Goal: Task Accomplishment & Management: Complete application form

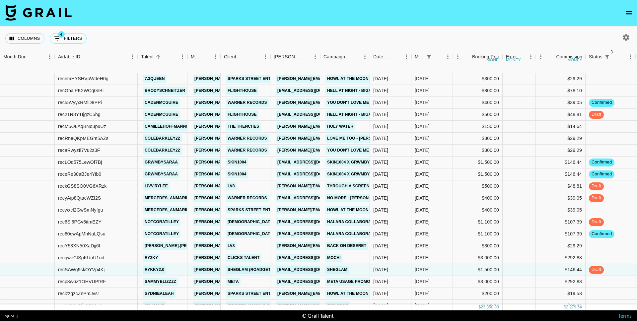
scroll to position [40, 0]
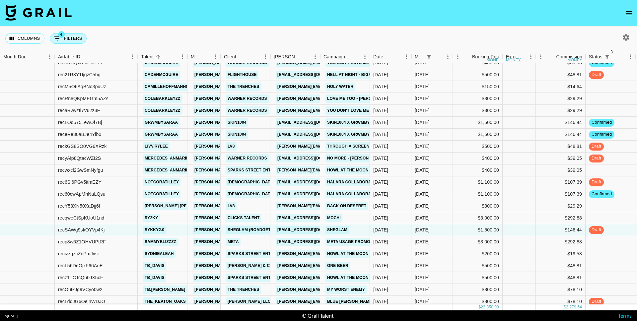
click at [65, 41] on button "4 Filters" at bounding box center [68, 38] width 37 height 11
select select "status"
select select "not"
select select "cancelled"
select select "status"
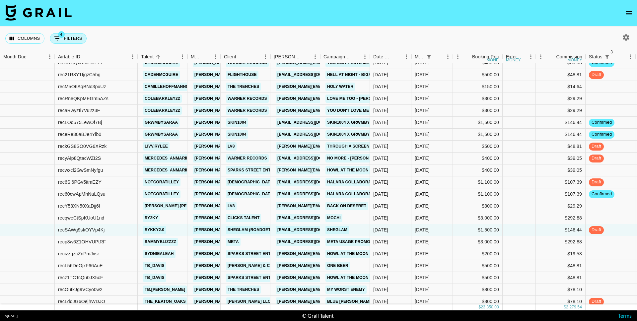
select select "not"
select select "declined"
select select "status"
select select "not"
select select "approved"
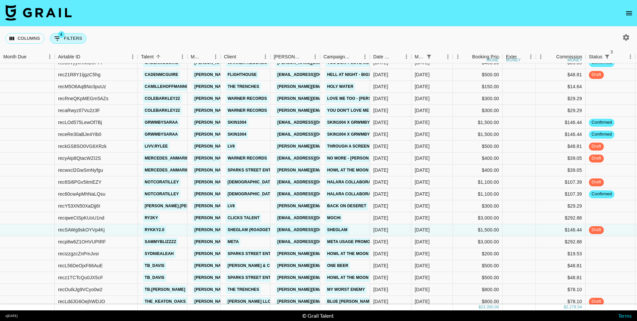
select select "monthDue2"
select select "[DATE]"
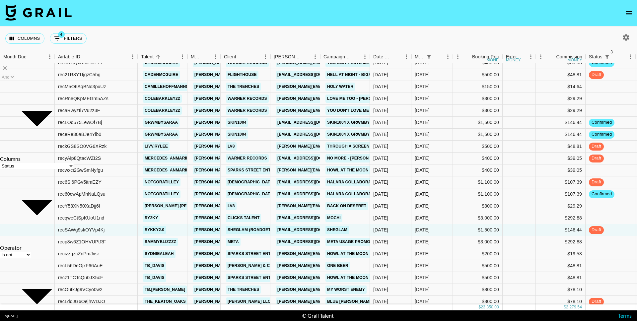
select select "is"
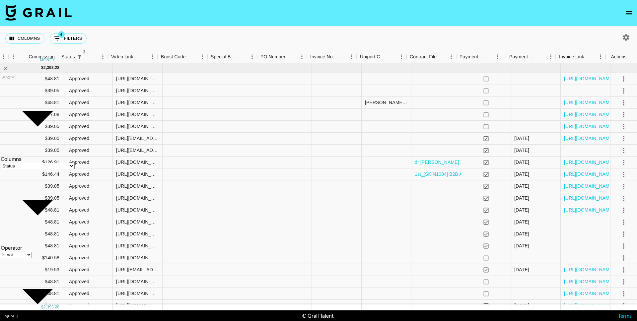
scroll to position [0, 0]
click at [567, 203] on div "[URL][DOMAIN_NAME]" at bounding box center [585, 198] width 50 height 12
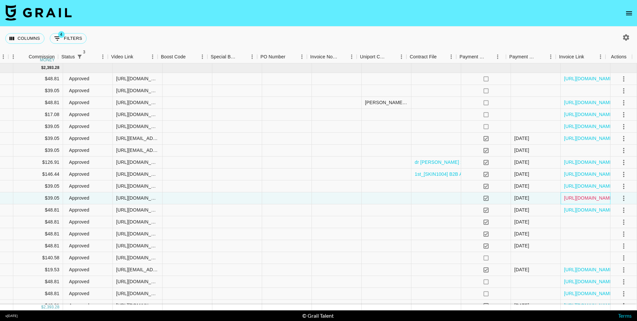
click at [567, 199] on link "[URL][DOMAIN_NAME]" at bounding box center [589, 198] width 50 height 7
click at [568, 184] on link "[URL][DOMAIN_NAME]" at bounding box center [589, 186] width 50 height 7
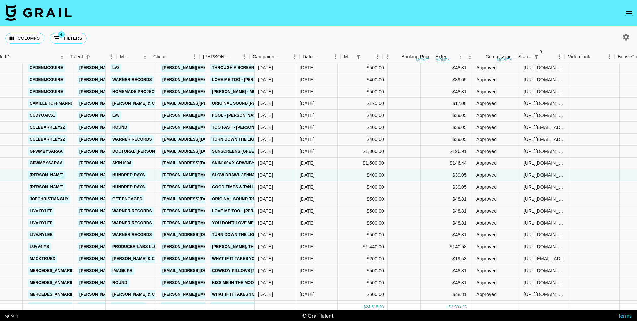
scroll to position [11, 1]
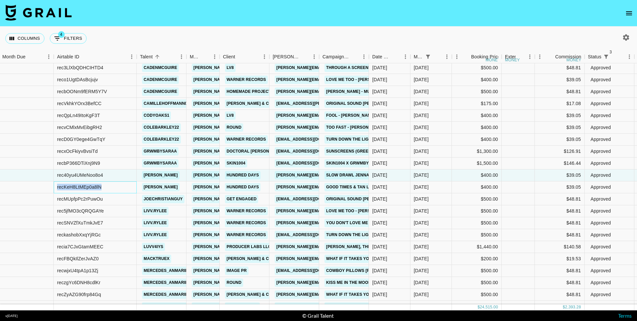
drag, startPoint x: 117, startPoint y: 189, endPoint x: 53, endPoint y: 187, distance: 63.4
click at [53, 187] on div "recKeH8LtMEp0a8lN jaxenwright [PERSON_NAME][EMAIL_ADDRESS][DOMAIN_NAME] Hundred…" at bounding box center [578, 187] width 1159 height 12
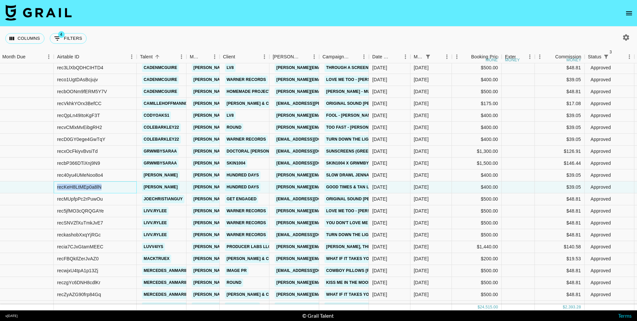
copy div "recKeH8LtMEp0a8lN"
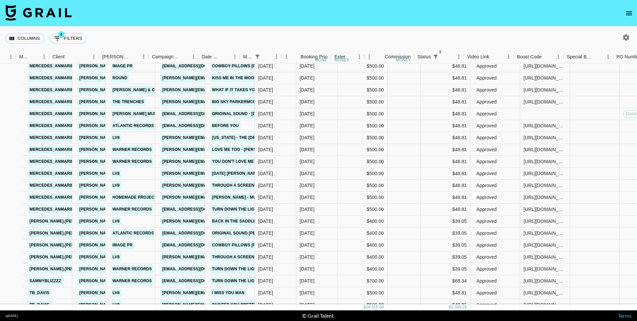
scroll to position [216, 33]
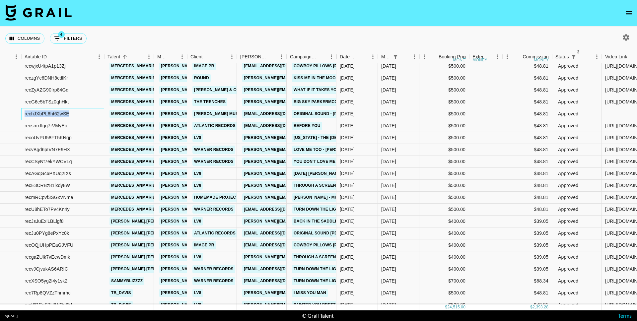
drag, startPoint x: 89, startPoint y: 116, endPoint x: 24, endPoint y: 114, distance: 64.4
click at [24, 114] on div "rechJXbPL6ht62wSE" at bounding box center [62, 114] width 83 height 12
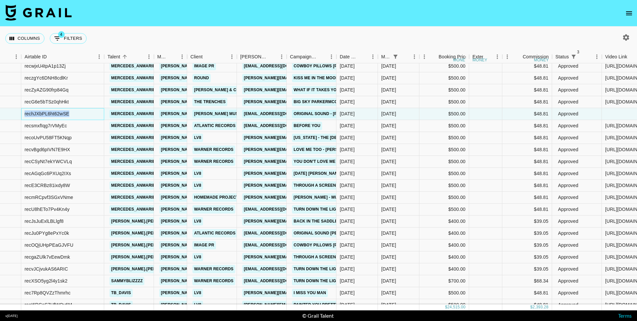
copy div "rechJXbPL6ht62wSE"
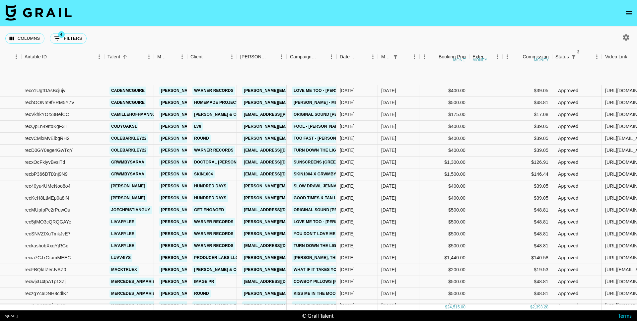
scroll to position [0, 33]
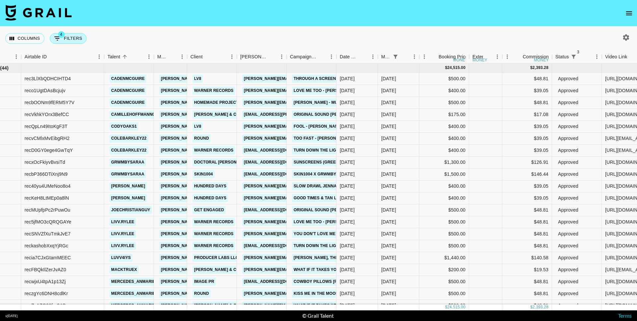
click at [69, 38] on button "4 Filters" at bounding box center [68, 38] width 37 height 11
select select "status"
select select "not"
select select "cancelled"
select select "status"
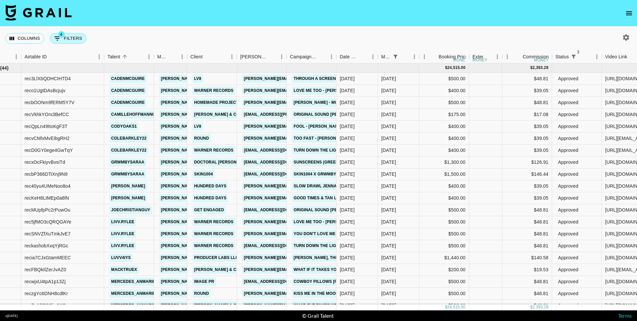
select select "not"
select select "declined"
select select "status"
select select "approved"
select select "monthDue2"
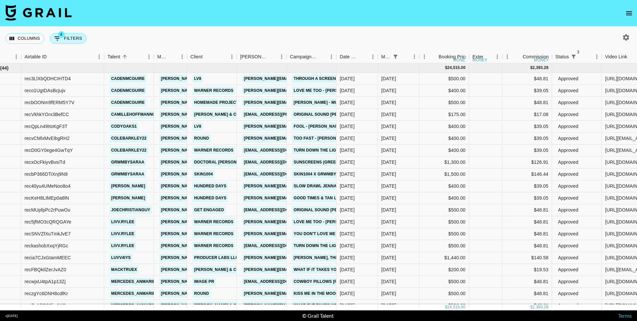
select select "[DATE]"
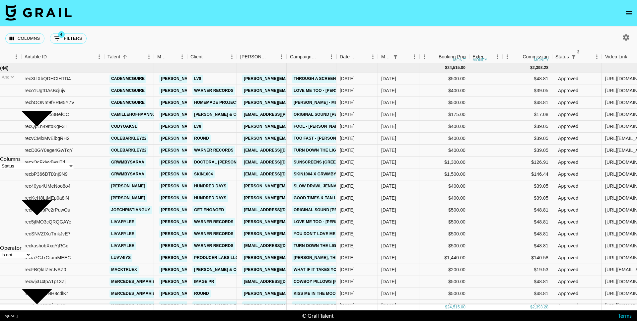
select select "not"
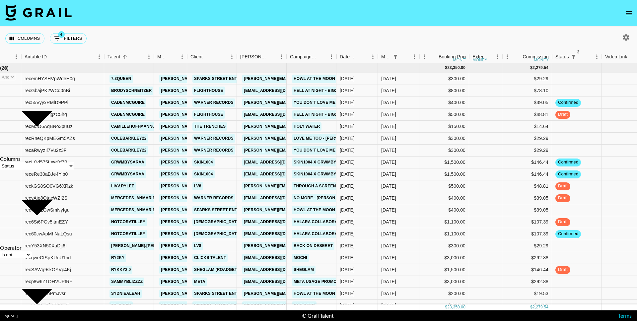
click at [166, 21] on nav at bounding box center [318, 13] width 637 height 27
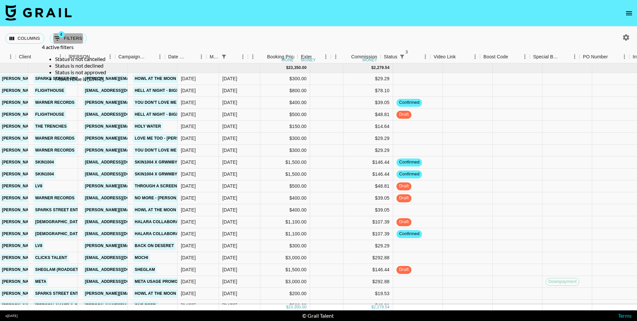
scroll to position [0, 269]
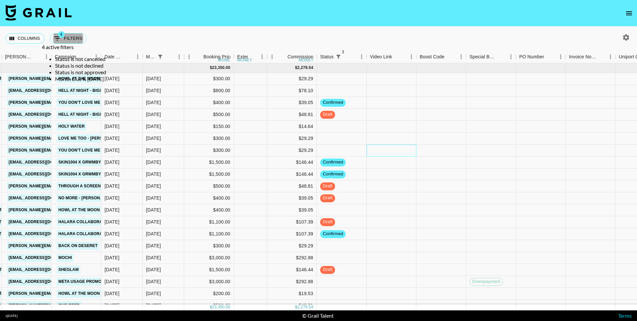
click at [404, 153] on div at bounding box center [391, 151] width 50 height 12
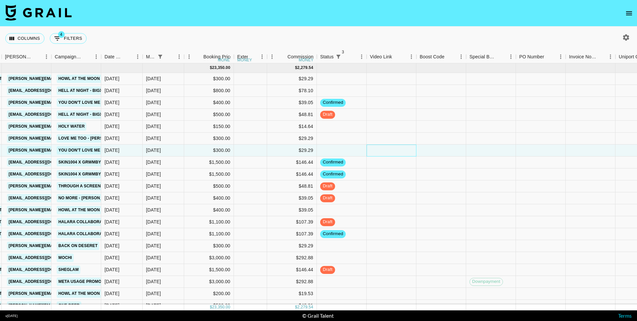
click at [404, 153] on div at bounding box center [391, 151] width 50 height 12
type input "[URL][EMAIL_ADDRESS][DOMAIN_NAME][PERSON_NAME][DOMAIN_NAME]"
click at [432, 154] on div at bounding box center [441, 151] width 50 height 12
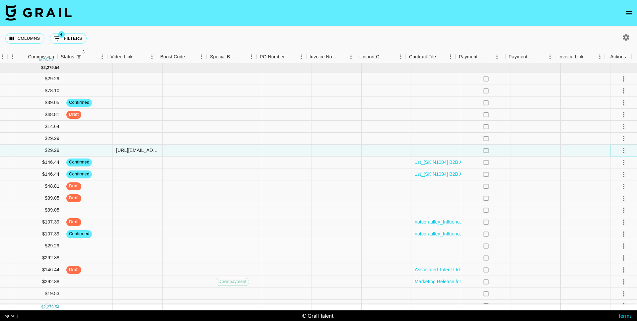
scroll to position [0, 527]
click at [619, 150] on icon "select merge strategy" at bounding box center [623, 151] width 8 height 8
click at [614, 212] on div "Approve" at bounding box center [609, 213] width 20 height 8
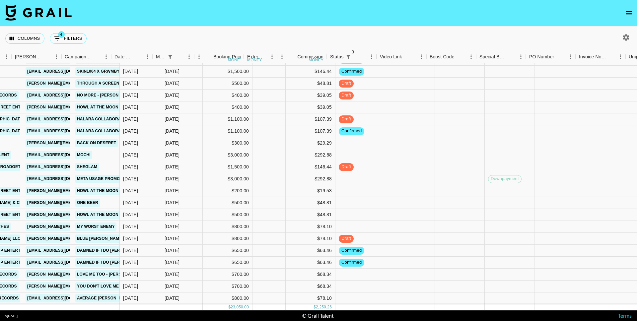
scroll to position [96, 329]
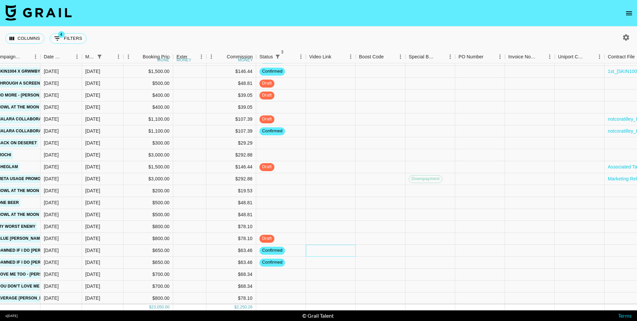
click at [308, 247] on div at bounding box center [331, 251] width 50 height 12
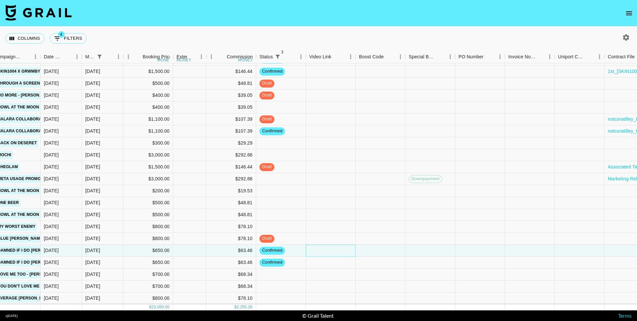
click at [308, 247] on div at bounding box center [331, 251] width 50 height 12
type input "[URL][DOMAIN_NAME]"
click at [370, 245] on div at bounding box center [380, 251] width 50 height 12
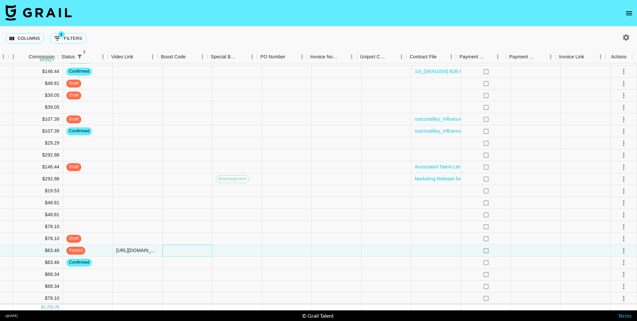
scroll to position [96, 527]
click at [621, 247] on icon "select merge strategy" at bounding box center [623, 251] width 8 height 8
click at [611, 303] on li "Approve" at bounding box center [615, 308] width 43 height 12
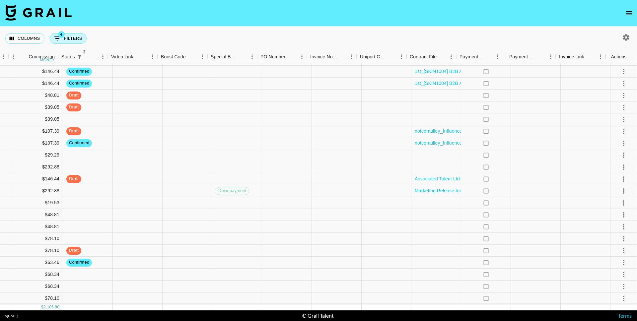
click at [73, 38] on button "4 Filters" at bounding box center [68, 38] width 37 height 11
select select "status"
select select "not"
select select "cancelled"
select select "status"
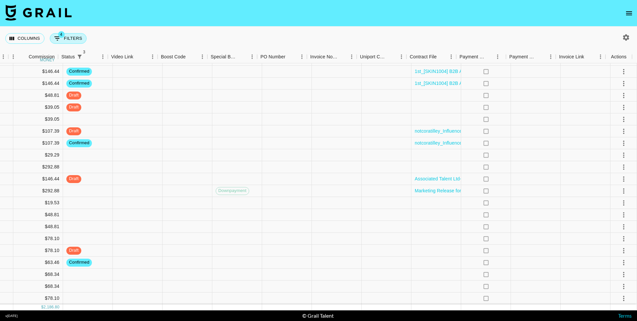
select select "not"
select select "declined"
select select "status"
select select "not"
select select "approved"
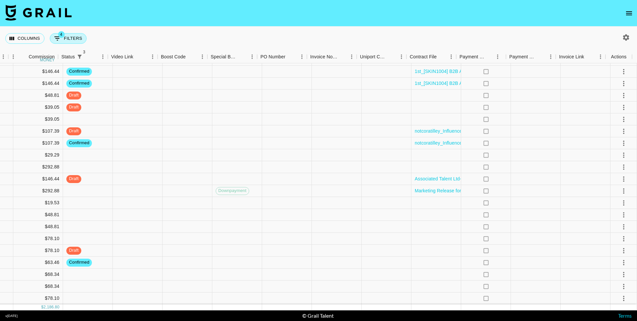
select select "monthDue2"
select select "[DATE]"
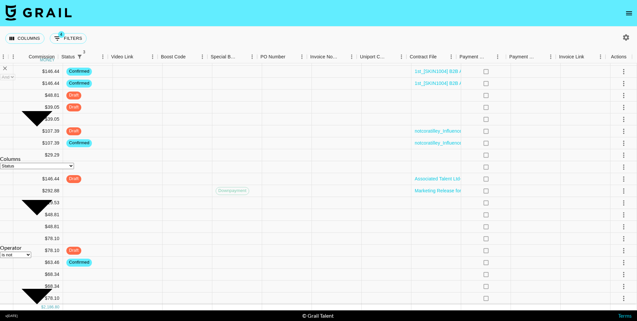
select select "is"
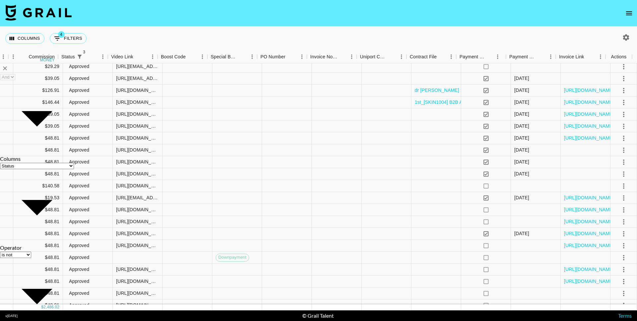
click at [168, 25] on nav at bounding box center [318, 13] width 637 height 27
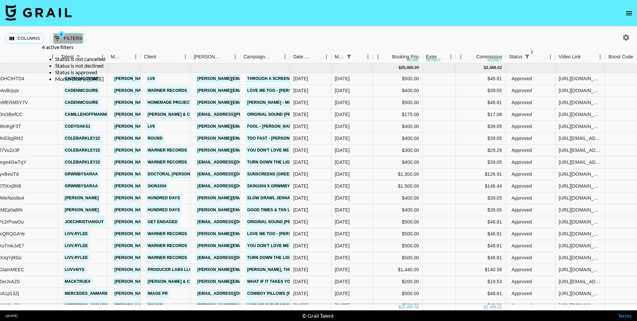
scroll to position [0, 80]
click at [70, 30] on div "Columns 4 Filters + Booking" at bounding box center [47, 39] width 84 height 24
click at [69, 38] on button "4 Filters" at bounding box center [68, 38] width 37 height 11
select select "status"
select select "not"
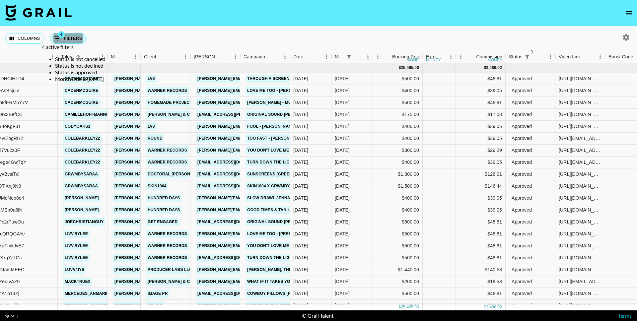
select select "cancelled"
select select "status"
select select "not"
select select "declined"
select select "status"
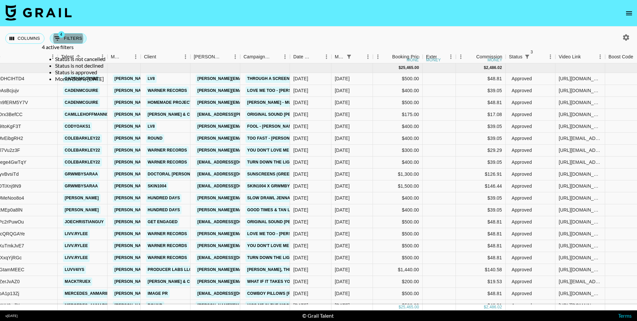
select select "approved"
select select "monthDue2"
select select "[DATE]"
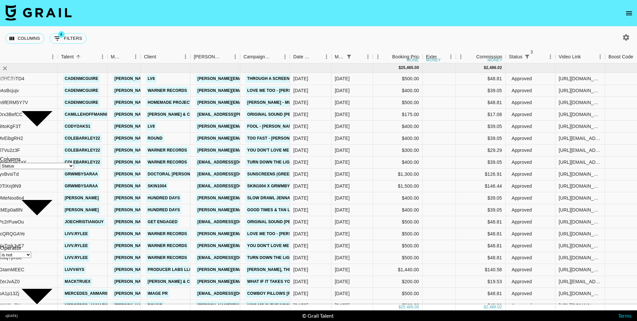
select select "not"
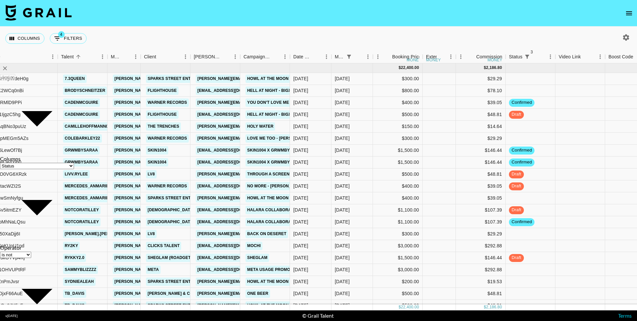
click at [198, 24] on nav at bounding box center [318, 13] width 637 height 27
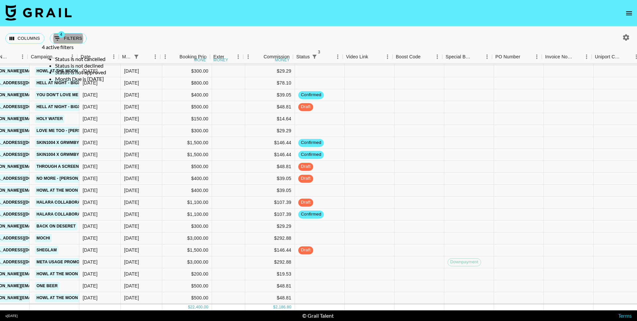
scroll to position [8, 292]
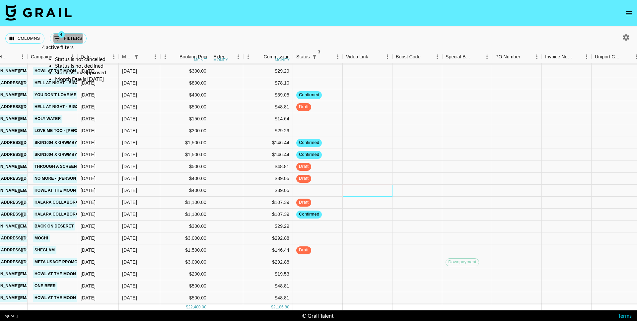
click at [349, 193] on div at bounding box center [368, 191] width 50 height 12
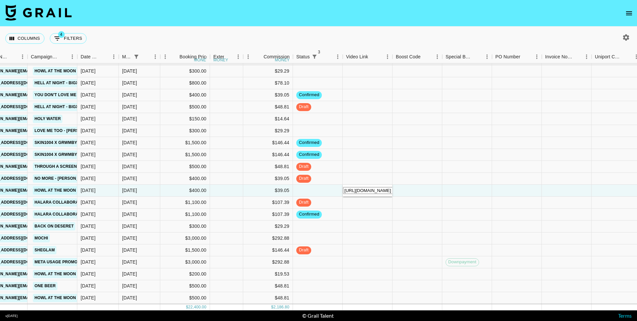
type input "[URL][DOMAIN_NAME]"
click at [405, 191] on div at bounding box center [417, 191] width 50 height 12
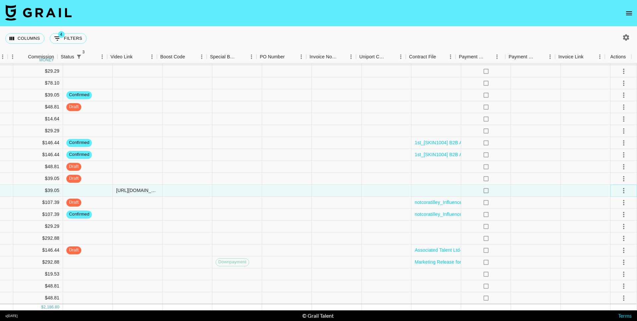
scroll to position [8, 527]
click at [621, 190] on icon "select merge strategy" at bounding box center [623, 191] width 8 height 8
click at [609, 252] on div "Approve" at bounding box center [609, 253] width 20 height 8
click at [392, 321] on div at bounding box center [318, 321] width 637 height 0
click at [622, 189] on button "select merge strategy" at bounding box center [623, 190] width 11 height 11
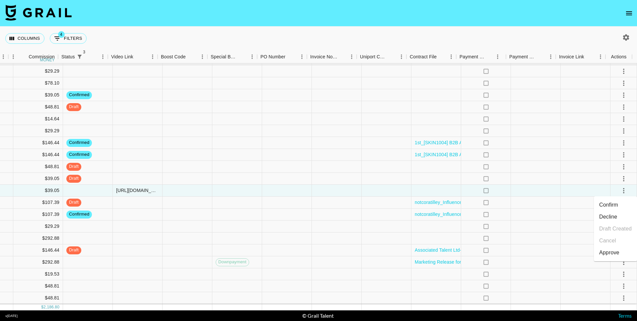
click at [616, 254] on div "Approve" at bounding box center [609, 253] width 20 height 8
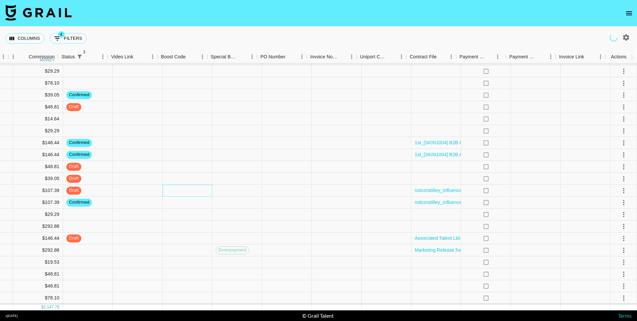
click at [178, 185] on div "rec6Si6PGv5itmEZY notcoratilley [PERSON_NAME][EMAIL_ADDRESS][DOMAIN_NAME] Halar…" at bounding box center [57, 191] width 1159 height 12
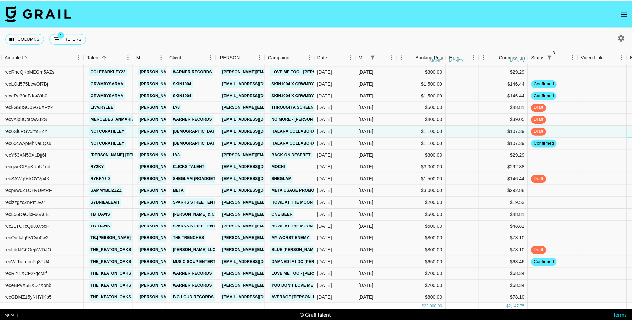
scroll to position [72, 53]
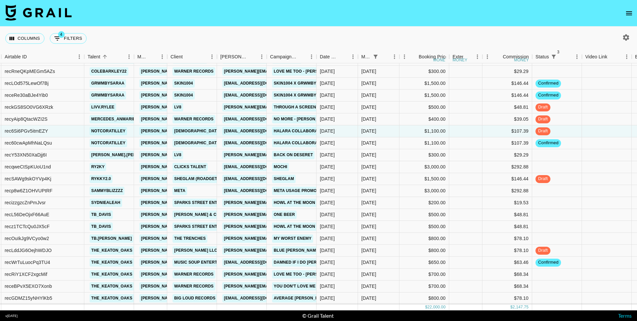
click at [628, 17] on button "open drawer" at bounding box center [628, 13] width 13 height 13
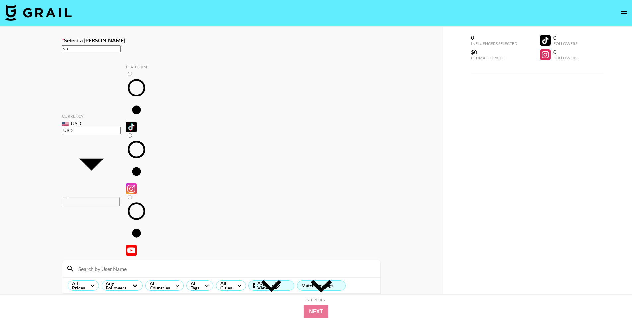
click at [121, 48] on input "va" at bounding box center [91, 48] width 59 height 7
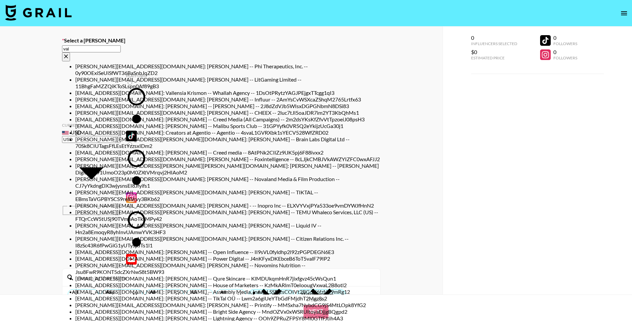
click at [121, 50] on input "val" at bounding box center [91, 48] width 59 height 7
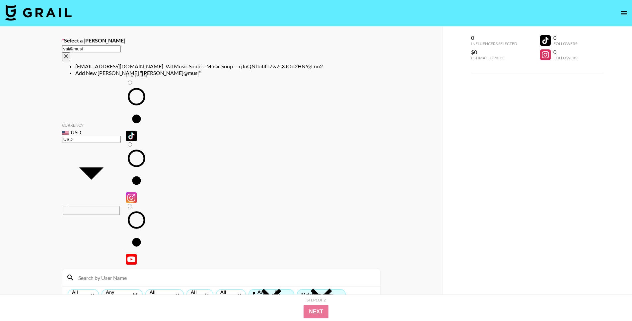
click at [249, 65] on li "[EMAIL_ADDRESS][DOMAIN_NAME]: Val Music Soup -- Music Soup -- qJnQNtbiI4T7w7sXJ…" at bounding box center [227, 66] width 305 height 7
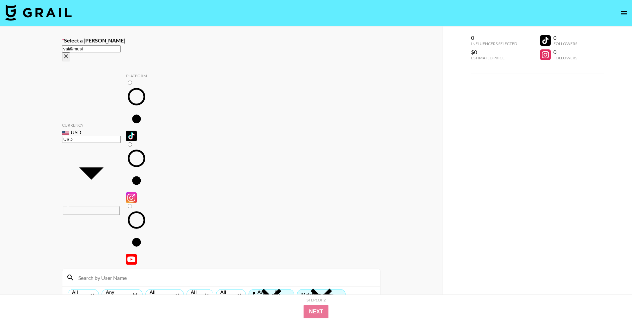
type input "[EMAIL_ADDRESS][DOMAIN_NAME]: Val Music Soup -- Music Soup -- qJnQNtbiI4T7w7sXJ…"
click at [128, 81] on input "radio" at bounding box center [130, 83] width 4 height 4
radio input "true"
click at [120, 272] on input at bounding box center [225, 277] width 302 height 11
type input "mercedes"
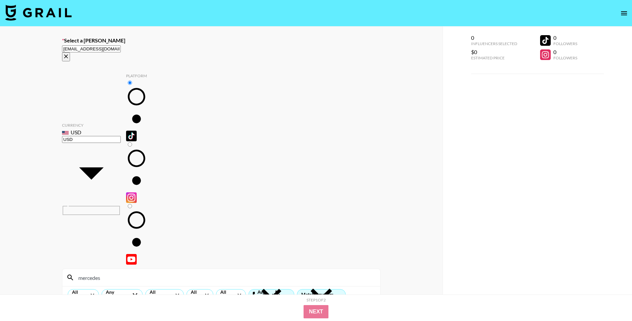
checkbox input "true"
type input "500"
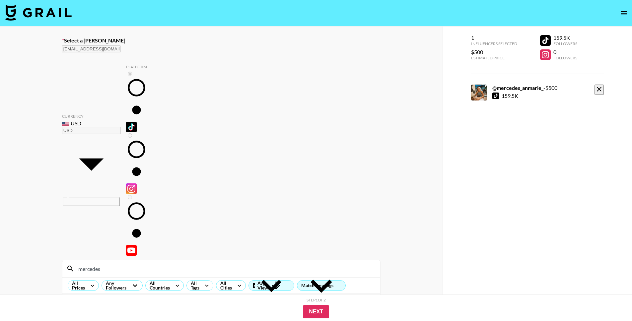
drag, startPoint x: 109, startPoint y: 98, endPoint x: 68, endPoint y: 97, distance: 41.1
click at [68, 260] on div "mercedes" at bounding box center [221, 268] width 318 height 17
type input "[PERSON_NAME]"
drag, startPoint x: 153, startPoint y: 162, endPoint x: 256, endPoint y: 195, distance: 108.9
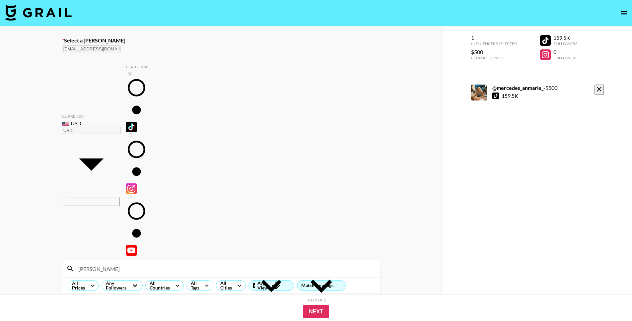
checkbox input "true"
type input "200"
click at [324, 312] on button "Next" at bounding box center [316, 311] width 26 height 13
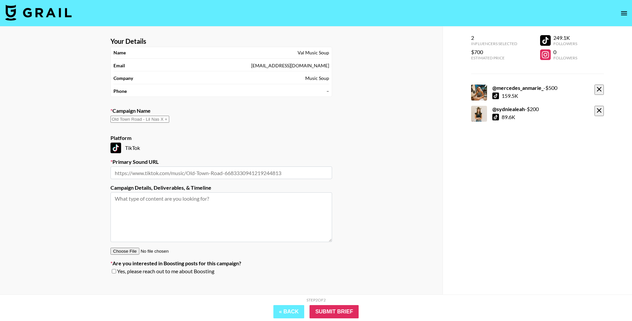
click at [169, 121] on input "text" at bounding box center [139, 119] width 59 height 7
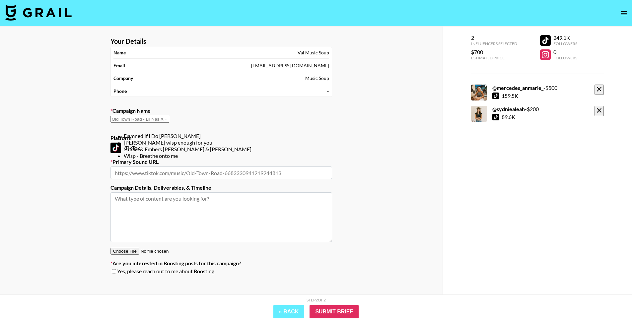
click at [191, 138] on li "Damned If I Do [PERSON_NAME]" at bounding box center [228, 136] width 208 height 7
type input "Damned If I Do [PERSON_NAME]"
type input "[URL][DOMAIN_NAME]"
type textarea "TikTok -- TikTok -- TikTok -- TikTok -- TikTok -- TikTok -- TikTok --"
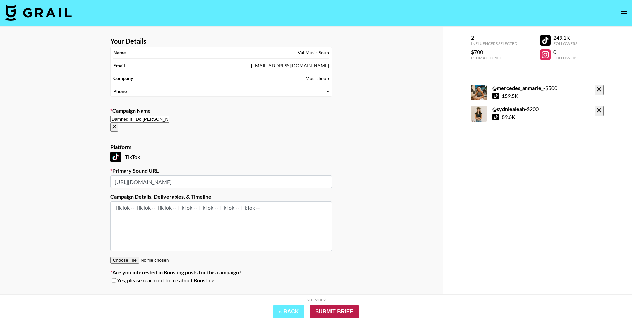
click at [341, 309] on input "Submit Brief" at bounding box center [333, 311] width 49 height 13
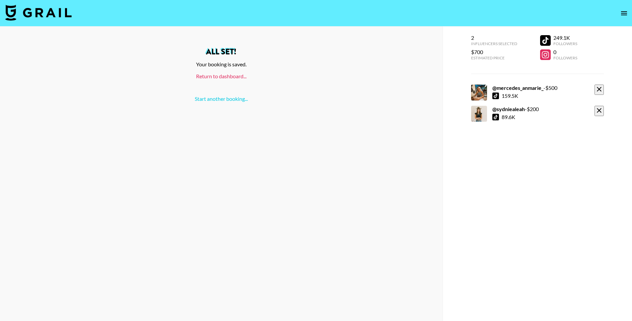
click at [223, 75] on link "Return to dashboard..." at bounding box center [221, 76] width 50 height 6
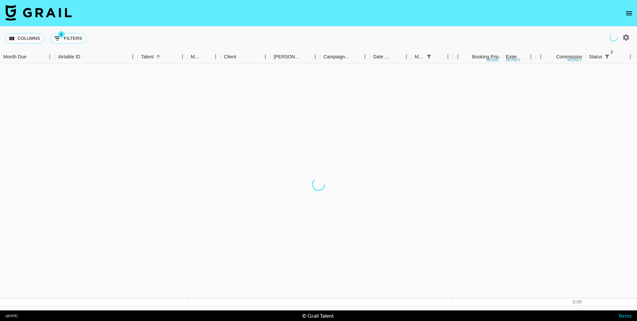
drag, startPoint x: 0, startPoint y: 0, endPoint x: 310, endPoint y: -10, distance: 310.2
click at [310, 0] on html "Columns 4 Filters + Booking Month Due Airtable ID Talent Manager Client [PERSON…" at bounding box center [318, 160] width 637 height 321
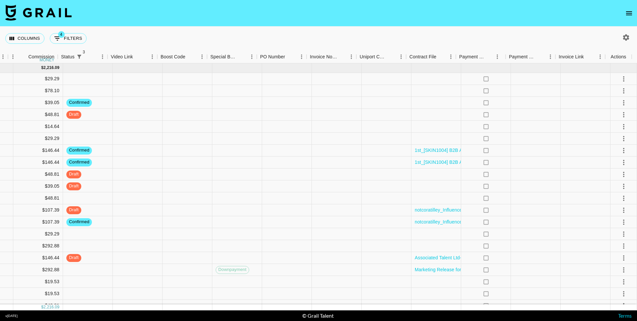
scroll to position [0, 527]
click at [619, 128] on icon "select merge strategy" at bounding box center [623, 127] width 8 height 8
click at [615, 151] on li "Decline" at bounding box center [623, 147] width 32 height 7
select select "booker_cancel"
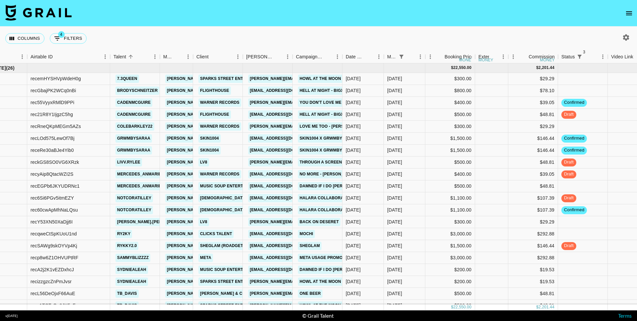
scroll to position [0, 28]
click at [69, 42] on button "4 Filters" at bounding box center [68, 38] width 37 height 11
select select "status"
select select "not"
select select "cancelled"
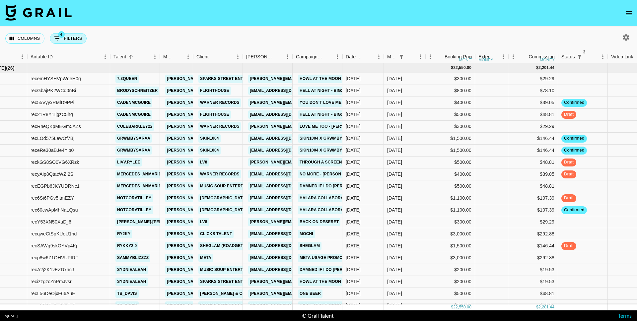
select select "status"
select select "not"
select select "declined"
select select "status"
select select "not"
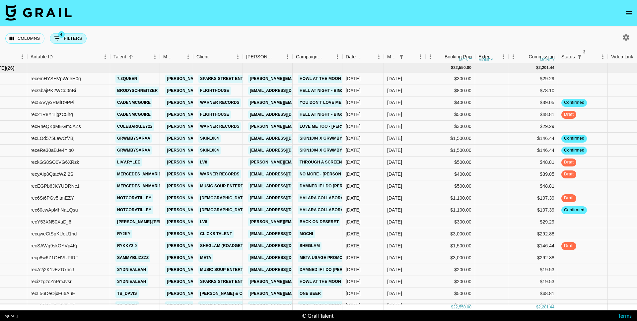
select select "approved"
select select "monthDue2"
select select "[DATE]"
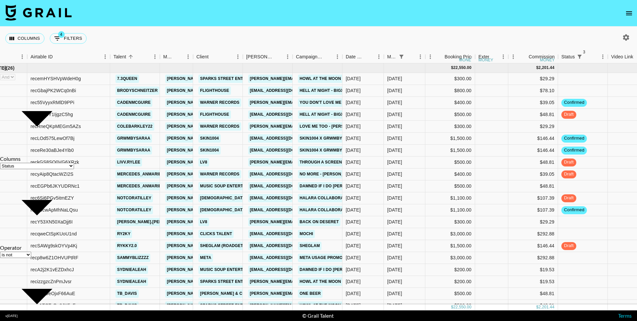
select select "is"
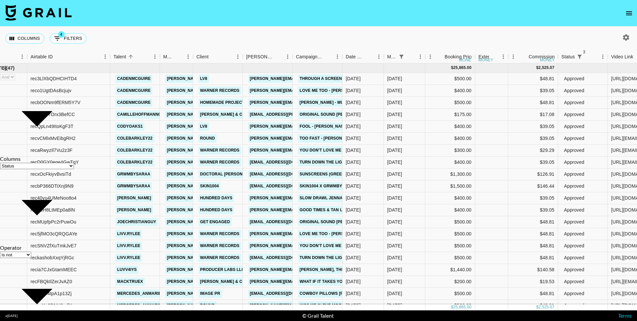
click at [141, 23] on nav at bounding box center [318, 13] width 637 height 27
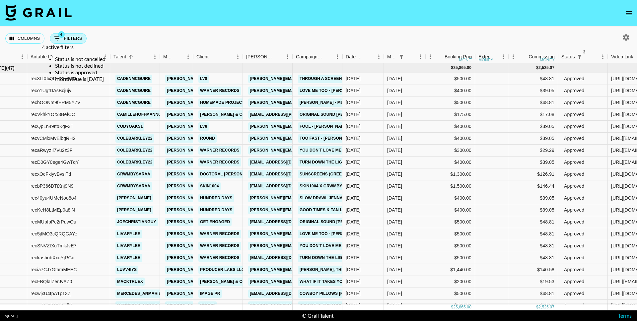
click at [77, 39] on button "4 Filters" at bounding box center [68, 38] width 37 height 11
select select "status"
select select "not"
select select "cancelled"
select select "status"
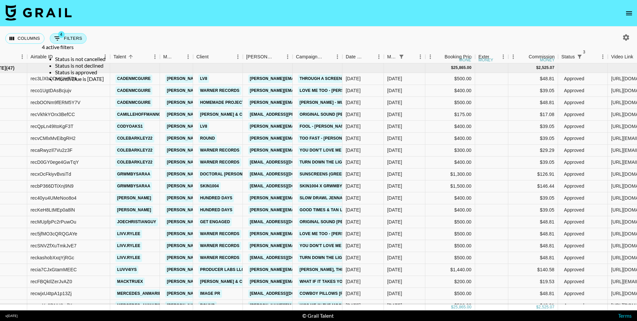
select select "not"
select select "declined"
select select "status"
select select "approved"
select select "monthDue2"
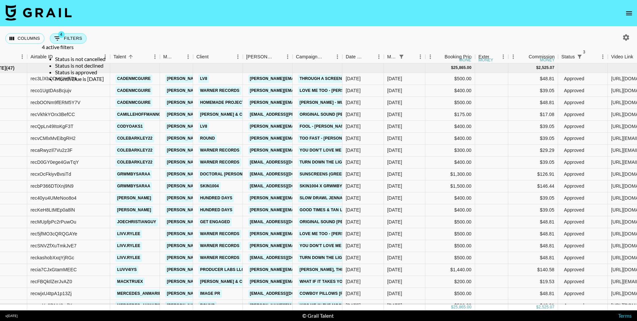
select select "[DATE]"
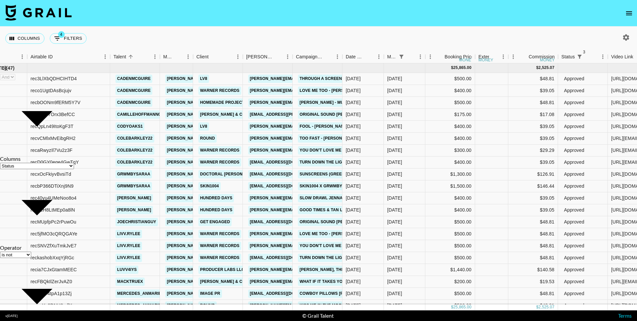
select select "not"
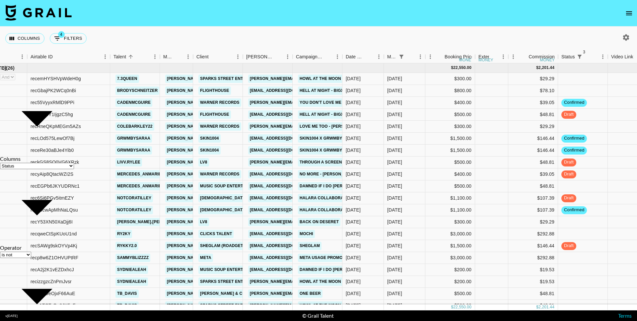
click at [171, 22] on nav at bounding box center [318, 13] width 637 height 27
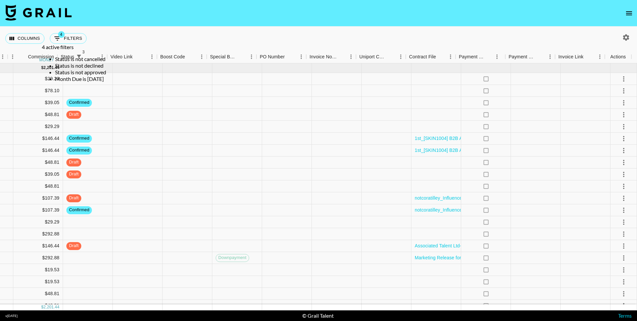
scroll to position [0, 527]
click at [625, 93] on div at bounding box center [623, 91] width 27 height 12
click at [619, 91] on icon "select merge strategy" at bounding box center [623, 91] width 8 height 8
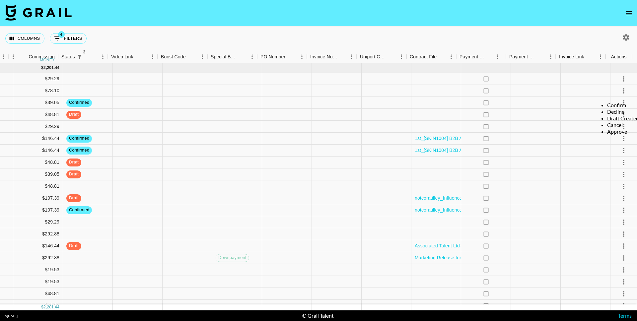
click at [611, 114] on li "Decline" at bounding box center [623, 111] width 32 height 7
select select "booker_cancel"
drag, startPoint x: 300, startPoint y: 189, endPoint x: 296, endPoint y: 189, distance: 4.3
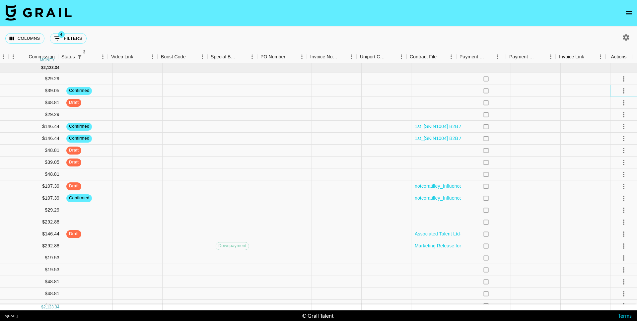
click at [621, 88] on icon "select merge strategy" at bounding box center [623, 91] width 8 height 8
click at [616, 122] on li "Draft Created" at bounding box center [623, 118] width 32 height 7
click at [569, 94] on div at bounding box center [585, 91] width 50 height 12
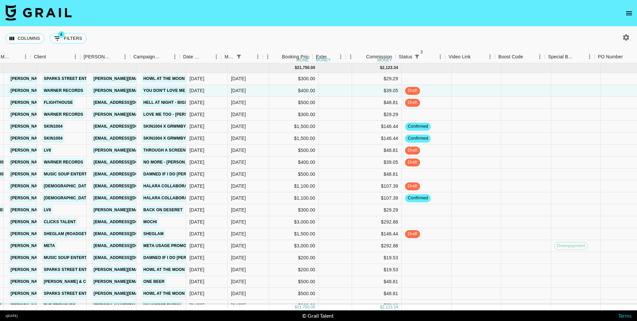
scroll to position [0, 152]
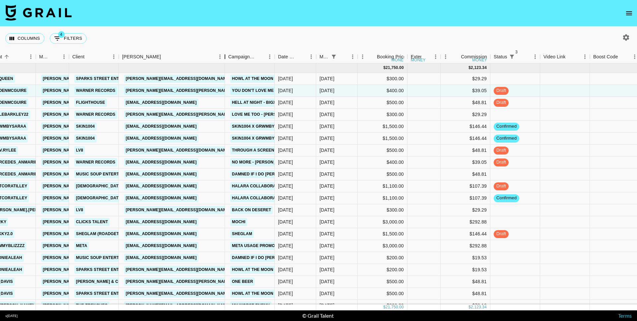
drag, startPoint x: 169, startPoint y: 56, endPoint x: 223, endPoint y: 58, distance: 54.4
click at [223, 58] on div "Booker" at bounding box center [225, 56] width 8 height 13
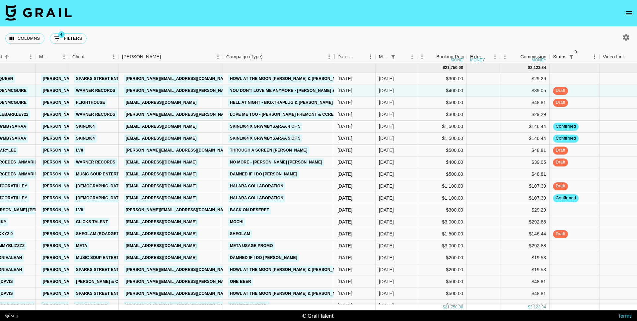
drag, startPoint x: 274, startPoint y: 53, endPoint x: 335, endPoint y: 59, distance: 61.6
click at [335, 59] on div "Campaign (Type)" at bounding box center [334, 56] width 8 height 13
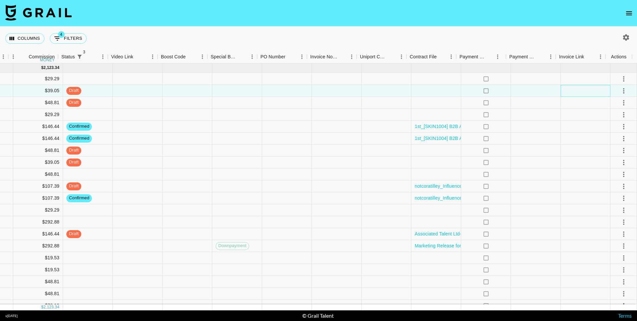
scroll to position [0, 0]
click at [620, 128] on icon "select merge strategy" at bounding box center [623, 127] width 8 height 8
click at [620, 158] on li "Draft Created" at bounding box center [623, 154] width 32 height 7
click at [619, 78] on icon "select merge strategy" at bounding box center [623, 79] width 8 height 8
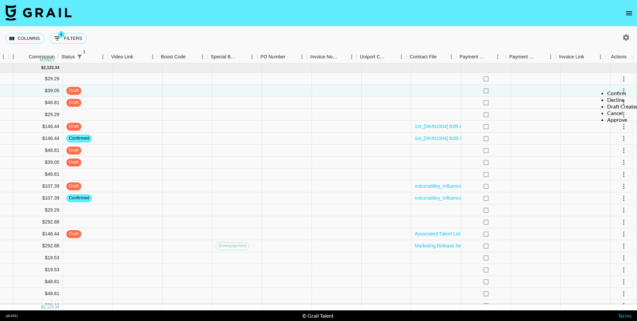
click at [615, 92] on li "Confirm" at bounding box center [623, 93] width 32 height 7
click at [368, 150] on div at bounding box center [386, 151] width 50 height 12
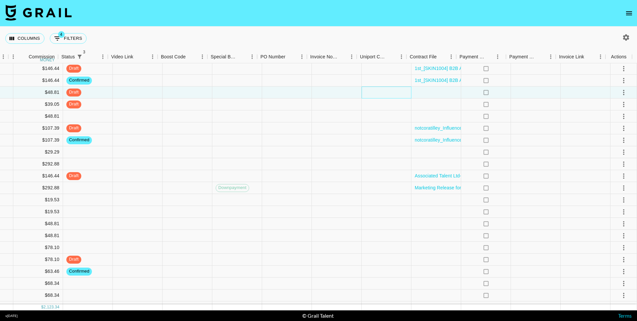
scroll to position [0, 0]
click at [619, 153] on icon "select merge strategy" at bounding box center [623, 152] width 8 height 8
click at [615, 164] on li "Confirm" at bounding box center [623, 166] width 32 height 7
click at [620, 183] on li "Draft Created" at bounding box center [623, 179] width 32 height 7
click at [581, 151] on div at bounding box center [585, 152] width 50 height 12
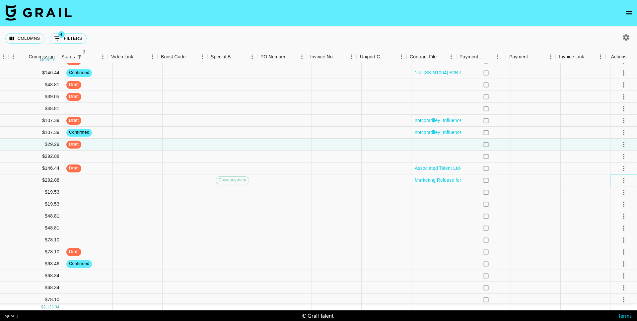
scroll to position [66, 527]
click at [620, 182] on icon "select merge strategy" at bounding box center [623, 180] width 8 height 8
click at [618, 192] on li "Confirm" at bounding box center [623, 194] width 32 height 7
click at [619, 211] on li "Draft Created" at bounding box center [623, 208] width 32 height 7
click at [580, 180] on div at bounding box center [585, 180] width 50 height 12
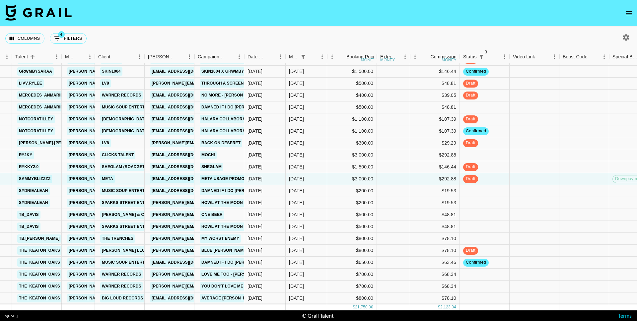
scroll to position [72, 126]
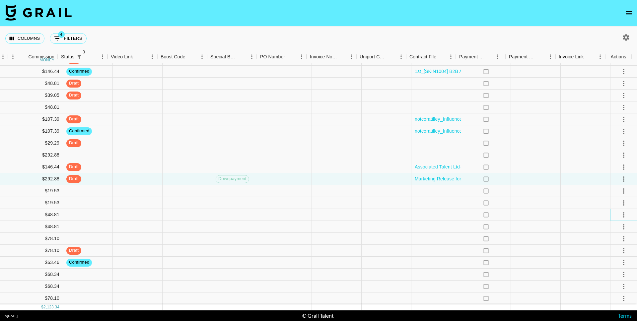
click at [620, 211] on icon "select merge strategy" at bounding box center [623, 215] width 8 height 8
click at [619, 234] on li "Decline" at bounding box center [623, 230] width 32 height 7
select select "creator_decline"
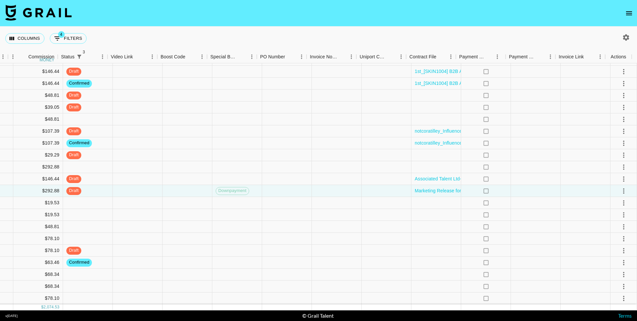
scroll to position [60, 527]
click at [619, 235] on icon "select merge strategy" at bounding box center [623, 239] width 8 height 8
click at [613, 246] on li "Confirm" at bounding box center [623, 248] width 32 height 7
click at [579, 233] on div at bounding box center [585, 239] width 50 height 12
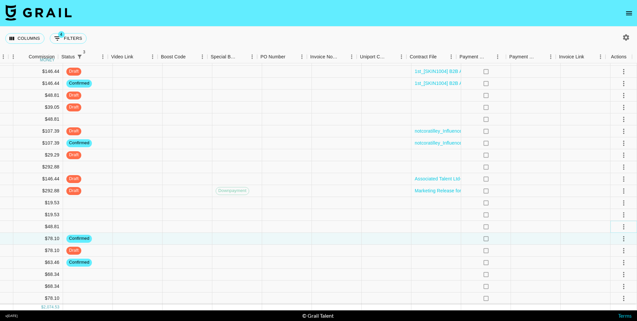
click at [623, 224] on icon "select merge strategy" at bounding box center [623, 226] width 1 height 5
click at [616, 235] on li "Confirm" at bounding box center [623, 236] width 32 height 7
click at [616, 253] on li "Draft Created" at bounding box center [623, 249] width 32 height 7
click at [574, 233] on div at bounding box center [585, 239] width 50 height 12
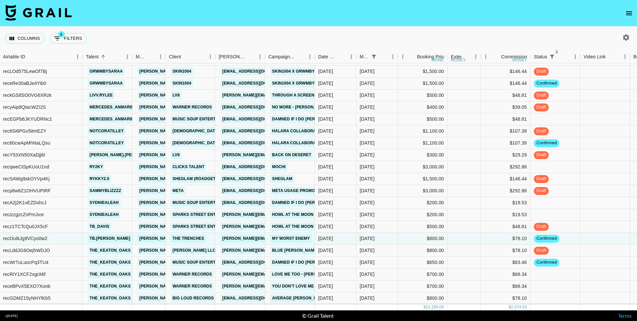
scroll to position [0, 0]
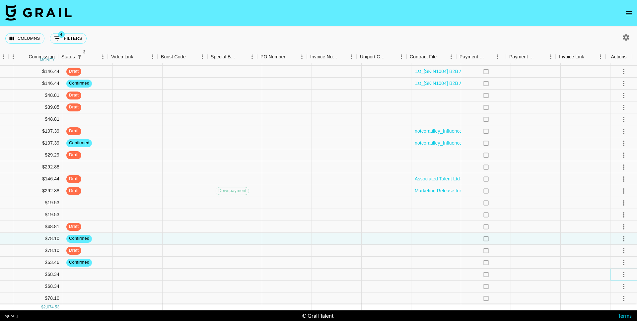
click at [619, 271] on icon "select merge strategy" at bounding box center [623, 275] width 8 height 8
click at [615, 226] on li "Confirm" at bounding box center [623, 229] width 32 height 7
click at [615, 239] on li "Draft Created" at bounding box center [623, 242] width 32 height 7
click at [619, 283] on icon "select merge strategy" at bounding box center [623, 287] width 8 height 8
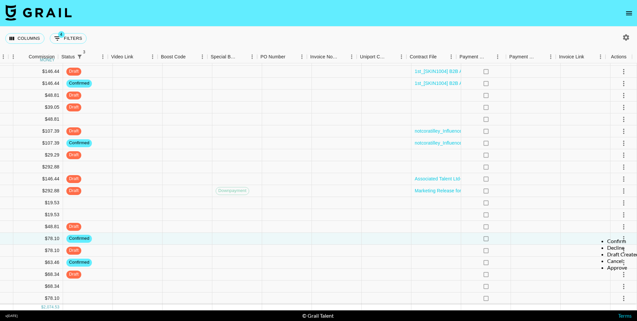
click at [615, 238] on li "Confirm" at bounding box center [623, 241] width 32 height 7
click at [613, 251] on li "Draft Created" at bounding box center [623, 254] width 32 height 7
click at [591, 281] on div at bounding box center [585, 287] width 50 height 12
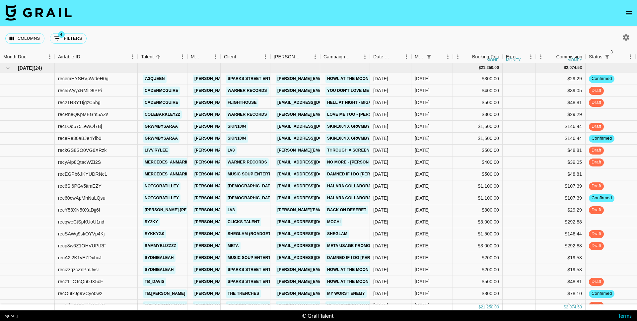
scroll to position [0, 0]
drag, startPoint x: 573, startPoint y: 321, endPoint x: 293, endPoint y: -8, distance: 432.1
click at [293, 0] on html "Columns 4 Filters + Booking Month Due Airtable ID Talent Manager Client Booker …" at bounding box center [318, 160] width 637 height 321
